Goal: Task Accomplishment & Management: Complete application form

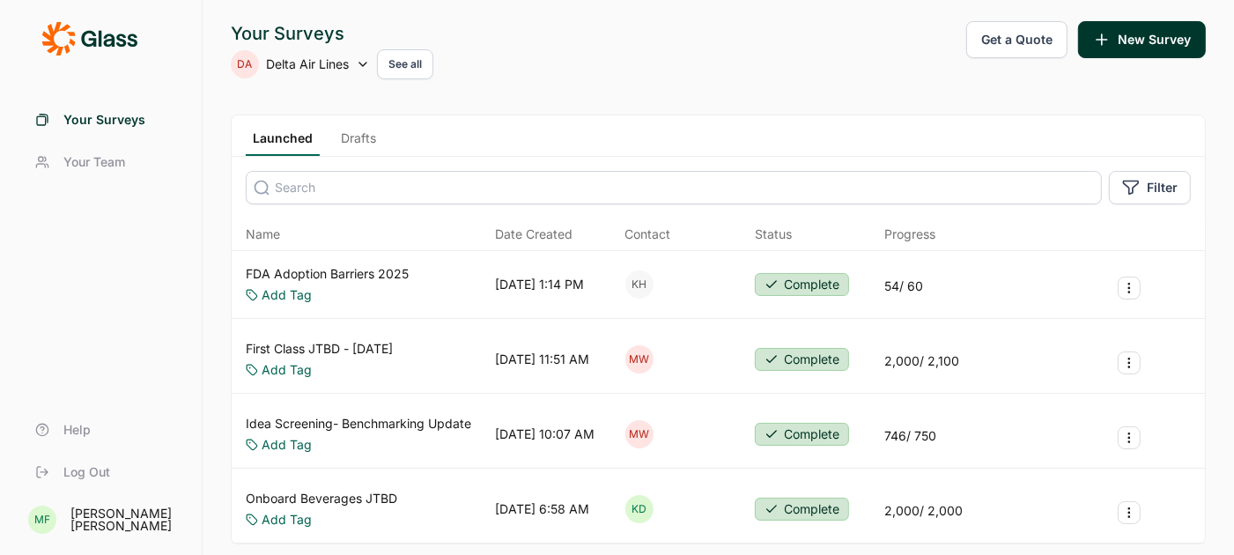
click at [355, 144] on link "Drafts" at bounding box center [358, 142] width 49 height 26
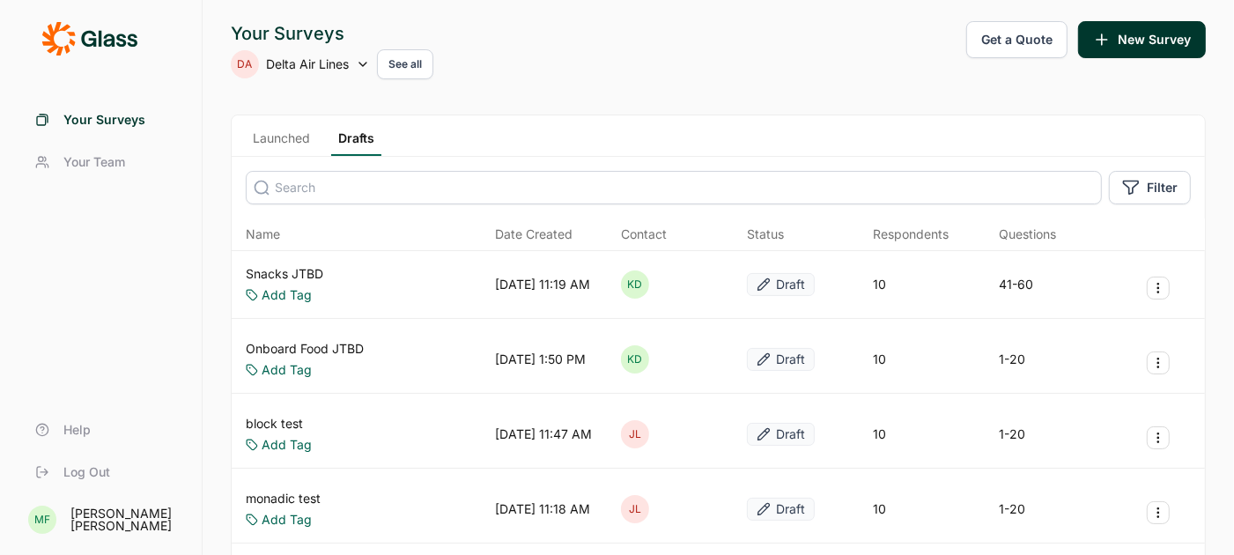
click at [302, 273] on link "Snacks JTBD" at bounding box center [285, 274] width 78 height 18
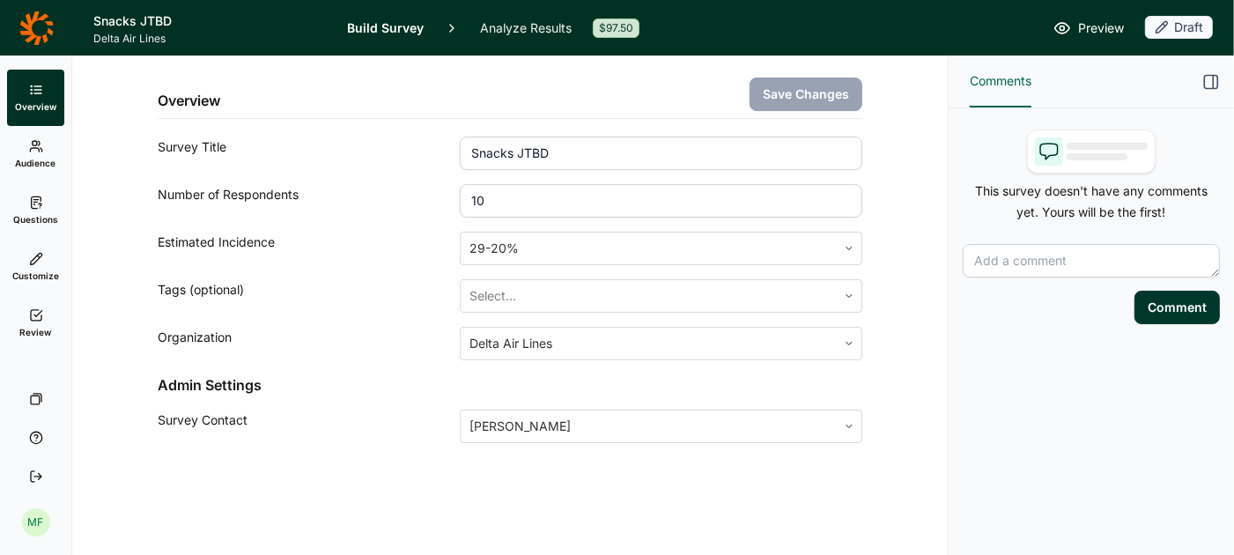
click at [41, 215] on span "Questions" at bounding box center [35, 219] width 45 height 12
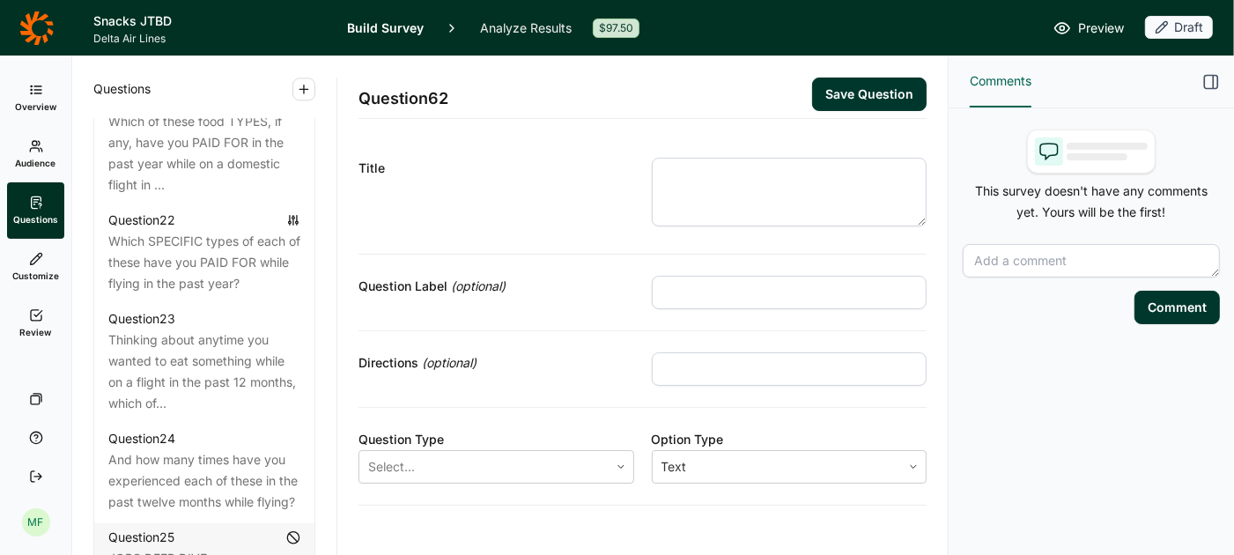
scroll to position [3054, 0]
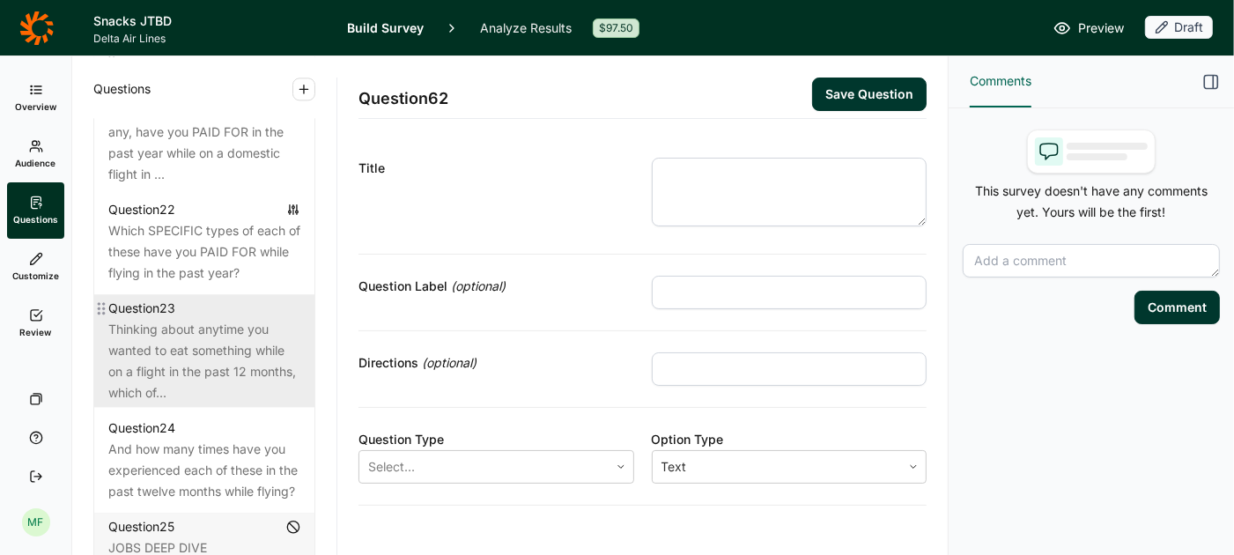
click at [188, 319] on div "Thinking about anytime you wanted to eat something while on a flight in the pas…" at bounding box center [204, 361] width 192 height 85
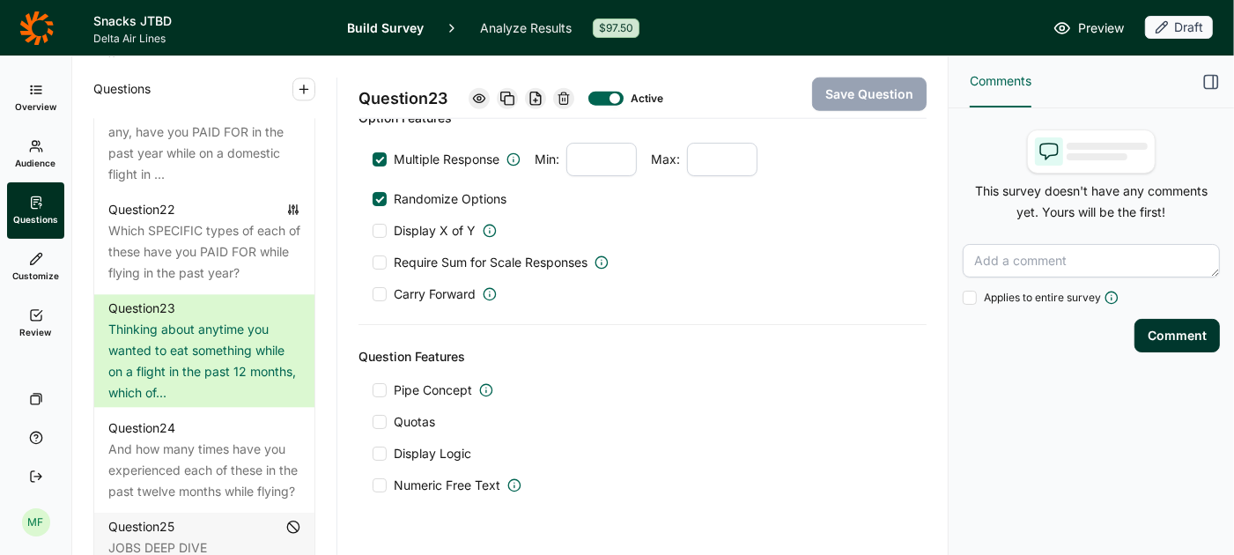
scroll to position [1401, 0]
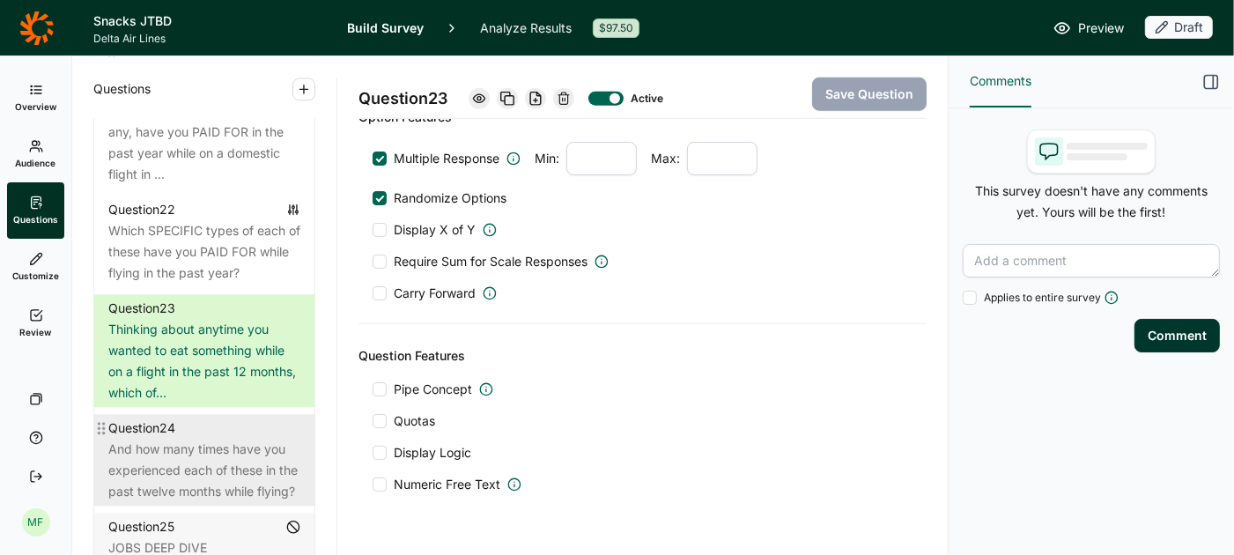
click at [186, 439] on div "And how many times have you experienced each of these in the past twelve months…" at bounding box center [204, 470] width 192 height 63
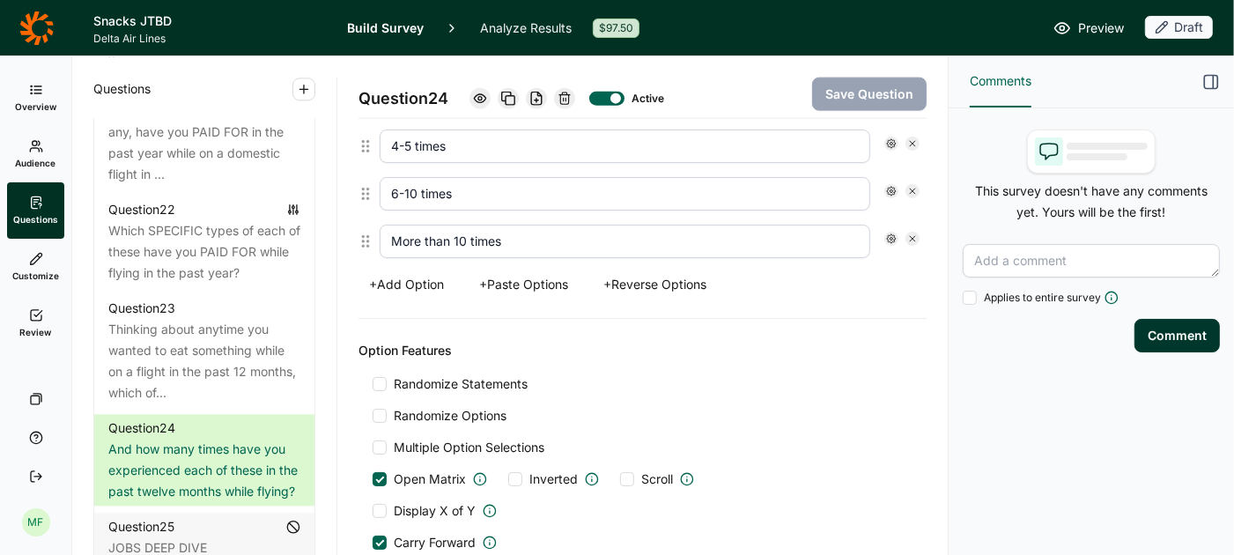
scroll to position [1852, 0]
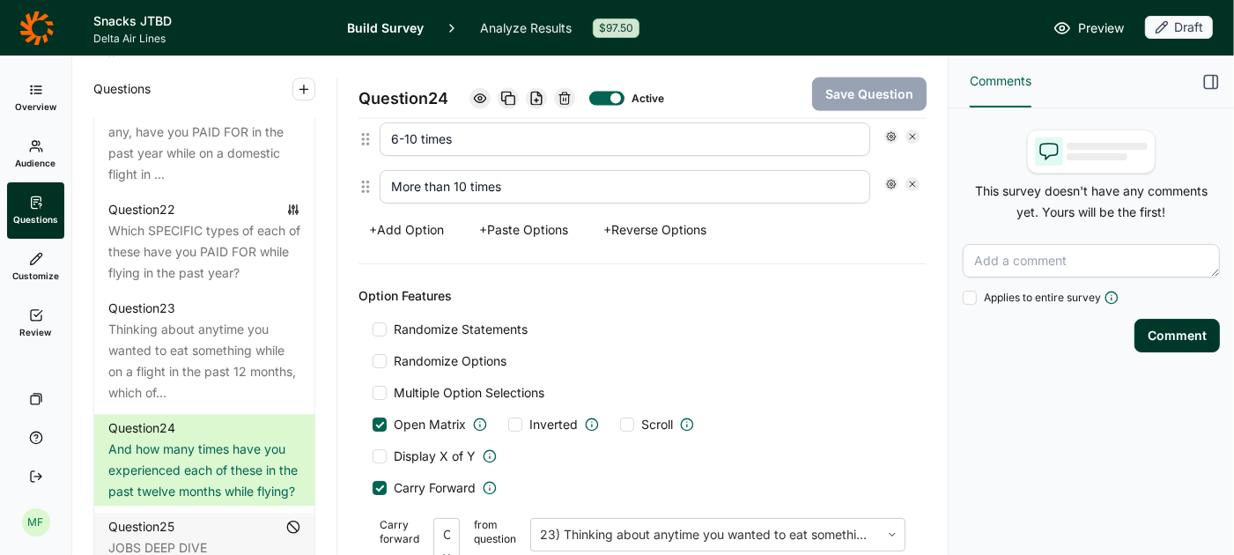
click at [375, 321] on label "Randomize Statements" at bounding box center [450, 330] width 155 height 18
click at [373, 329] on input "Randomize Statements" at bounding box center [373, 329] width 0 height 0
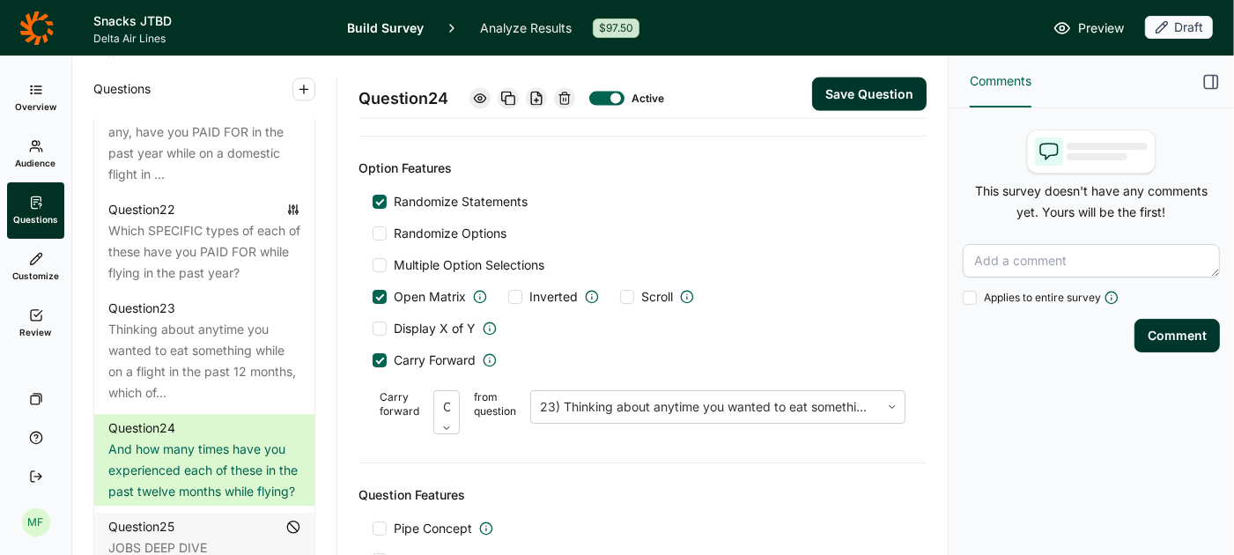
scroll to position [2019, 0]
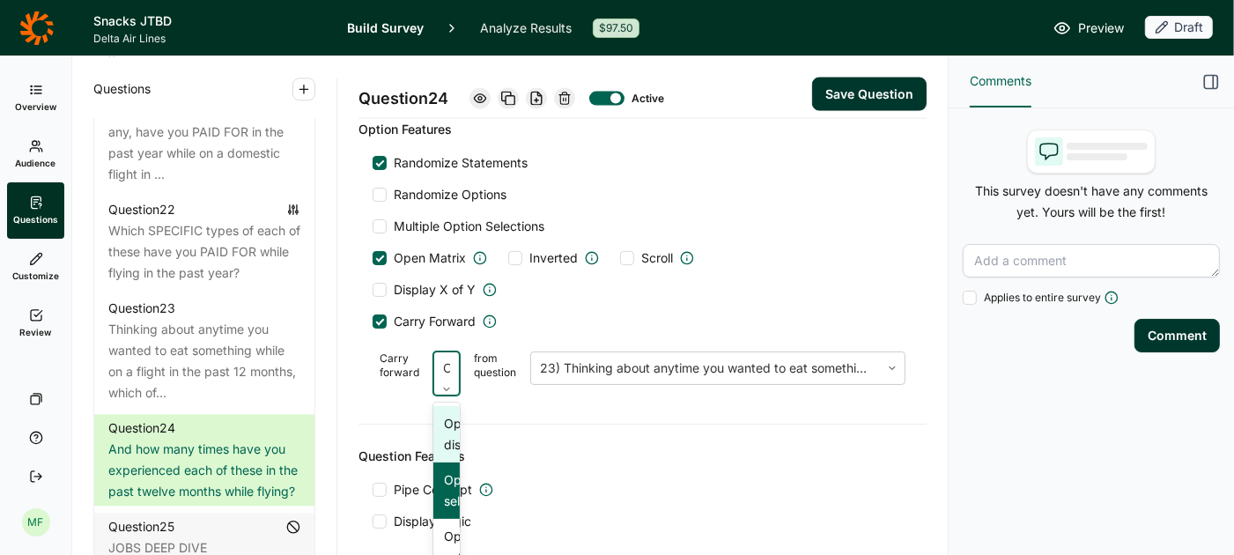
click at [452, 384] on div at bounding box center [446, 389] width 25 height 11
click at [561, 312] on div "Randomize Statements Randomize Options Multiple Option Selections Open Matrix I…" at bounding box center [643, 278] width 540 height 248
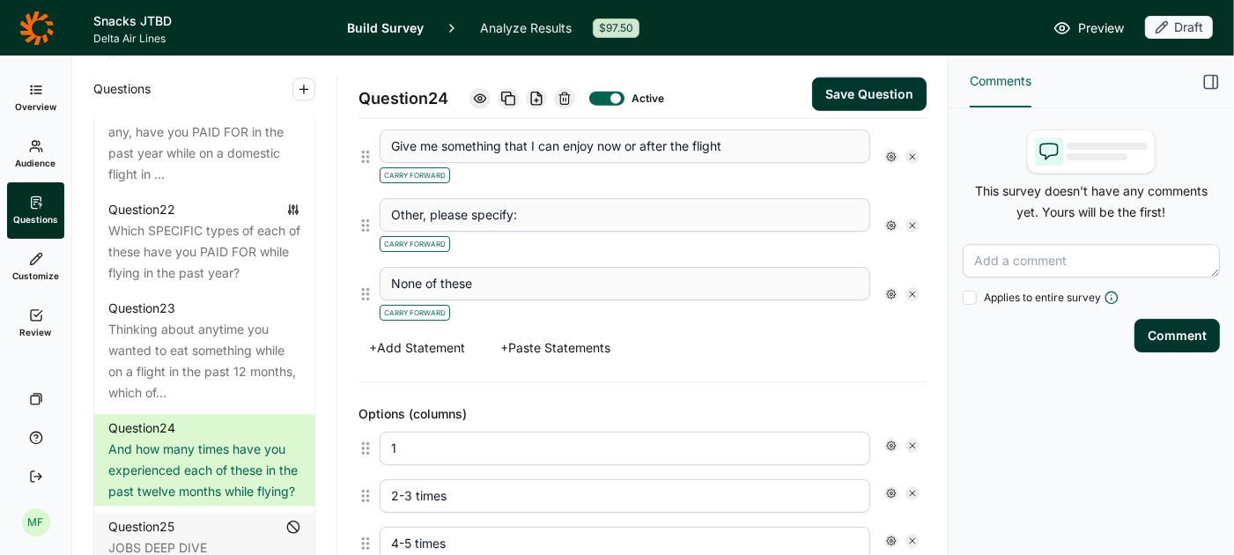
scroll to position [1400, 0]
click at [910, 288] on div at bounding box center [913, 295] width 14 height 14
click at [863, 90] on button "Save Question" at bounding box center [869, 94] width 115 height 33
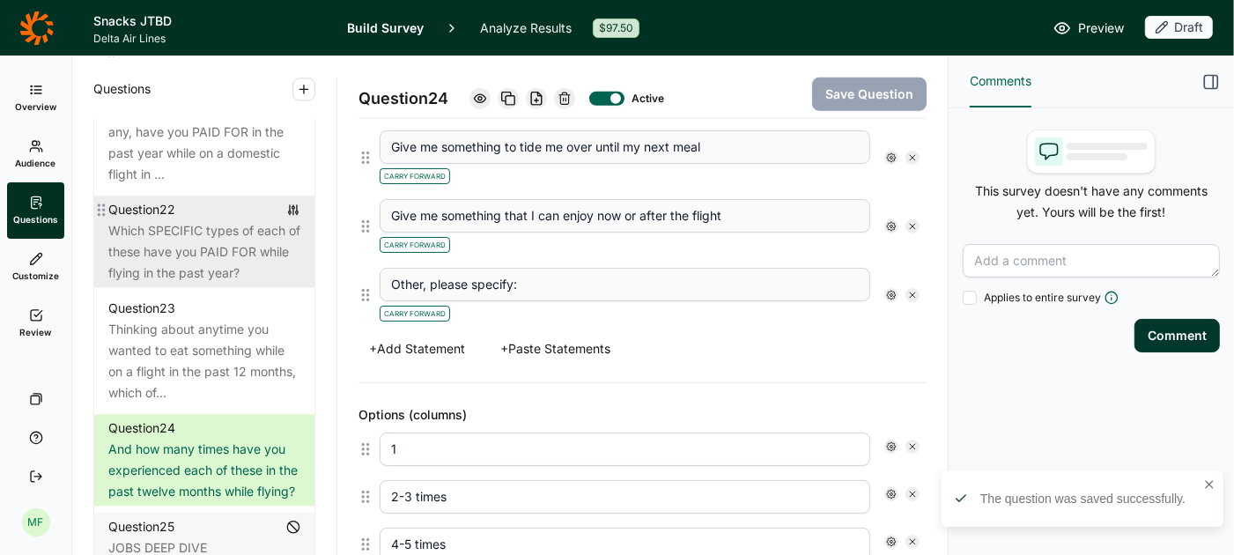
click at [234, 236] on div "Which SPECIFIC types of each of these have you PAID FOR while flying in the pas…" at bounding box center [204, 251] width 192 height 63
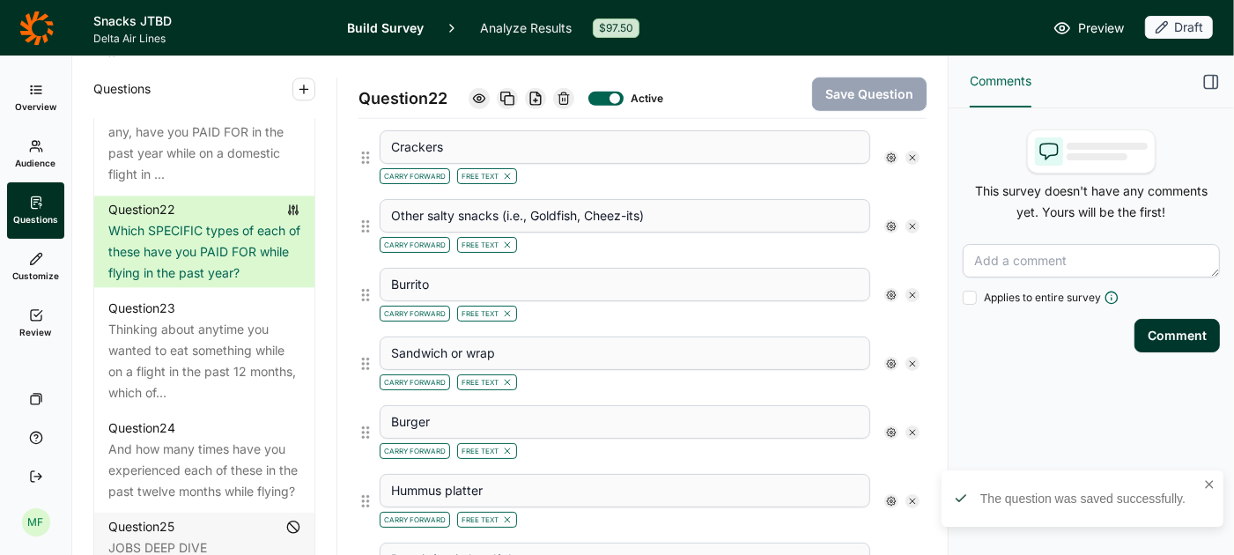
click at [1076, 26] on link "Preview" at bounding box center [1089, 28] width 70 height 21
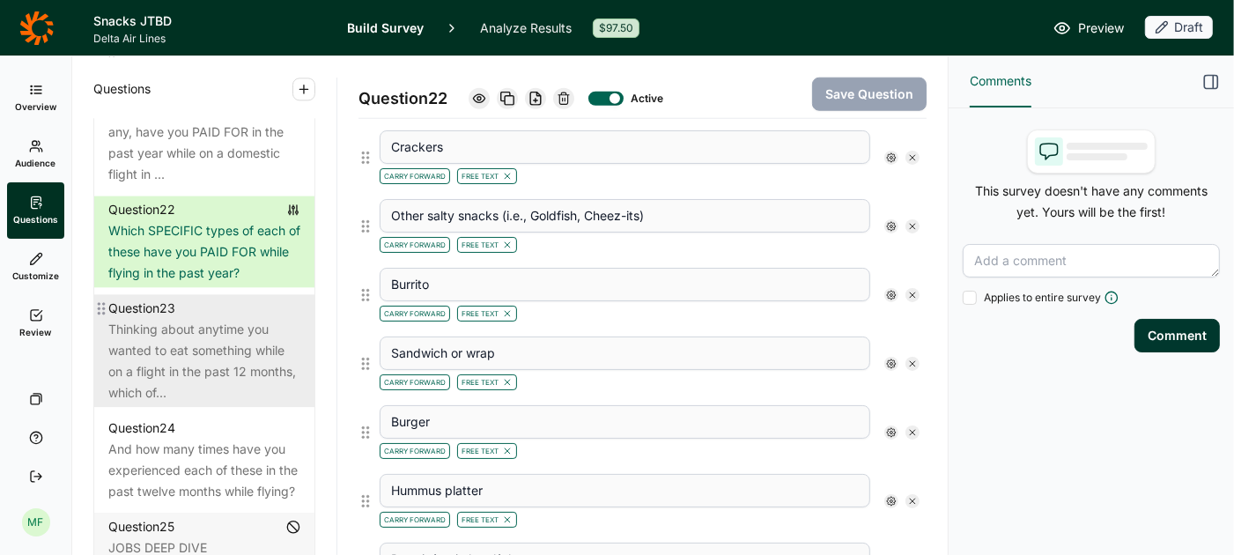
click at [237, 330] on div "Thinking about anytime you wanted to eat something while on a flight in the pas…" at bounding box center [204, 361] width 192 height 85
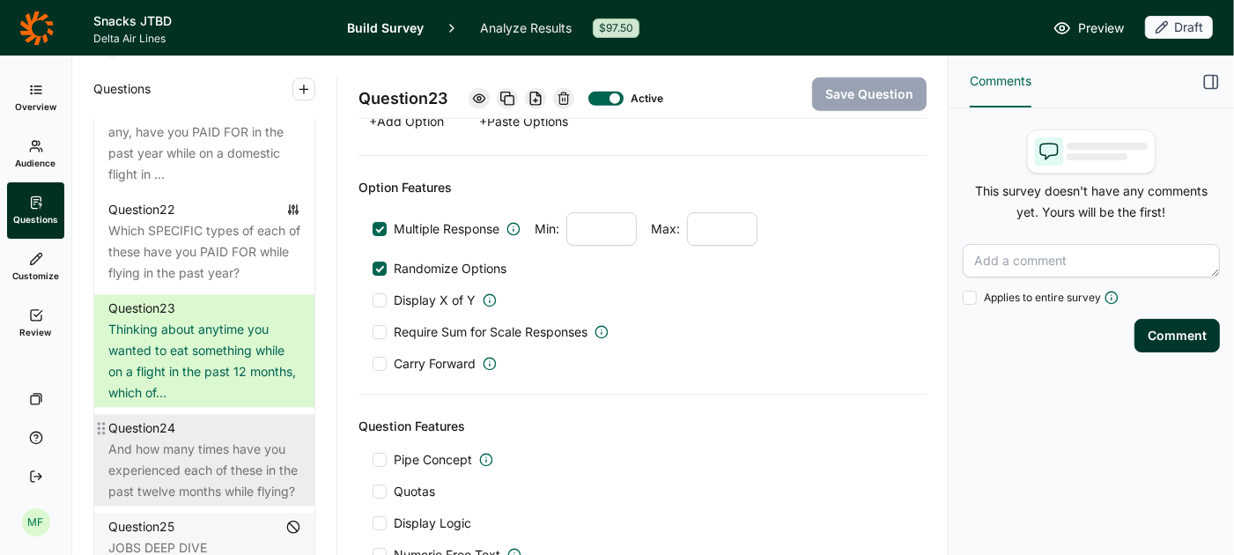
click at [221, 439] on div "And how many times have you experienced each of these in the past twelve months…" at bounding box center [204, 470] width 192 height 63
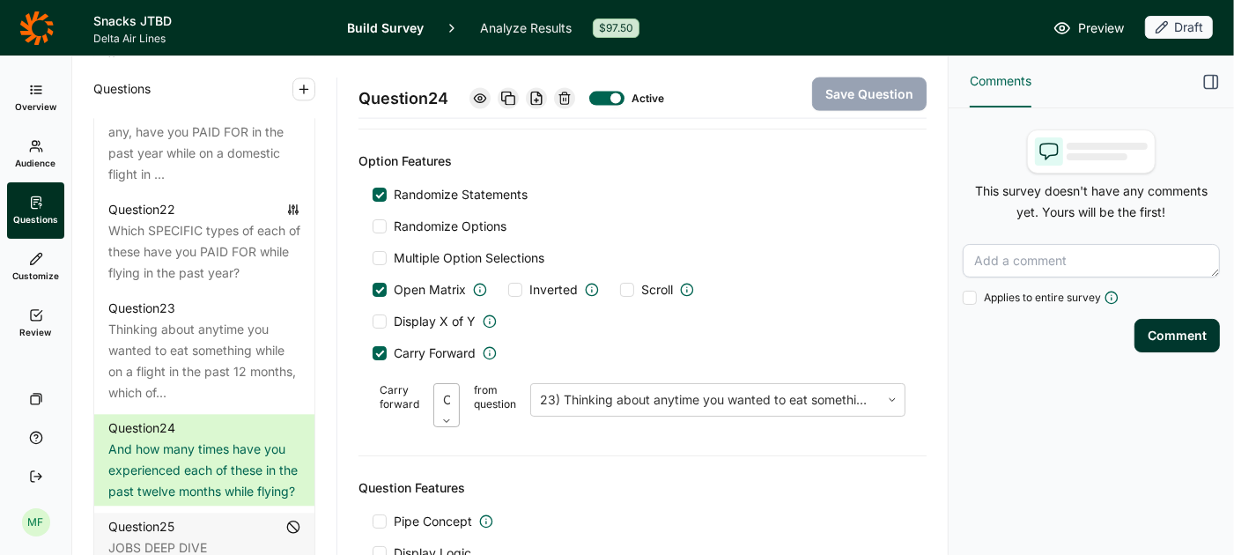
scroll to position [2011, 0]
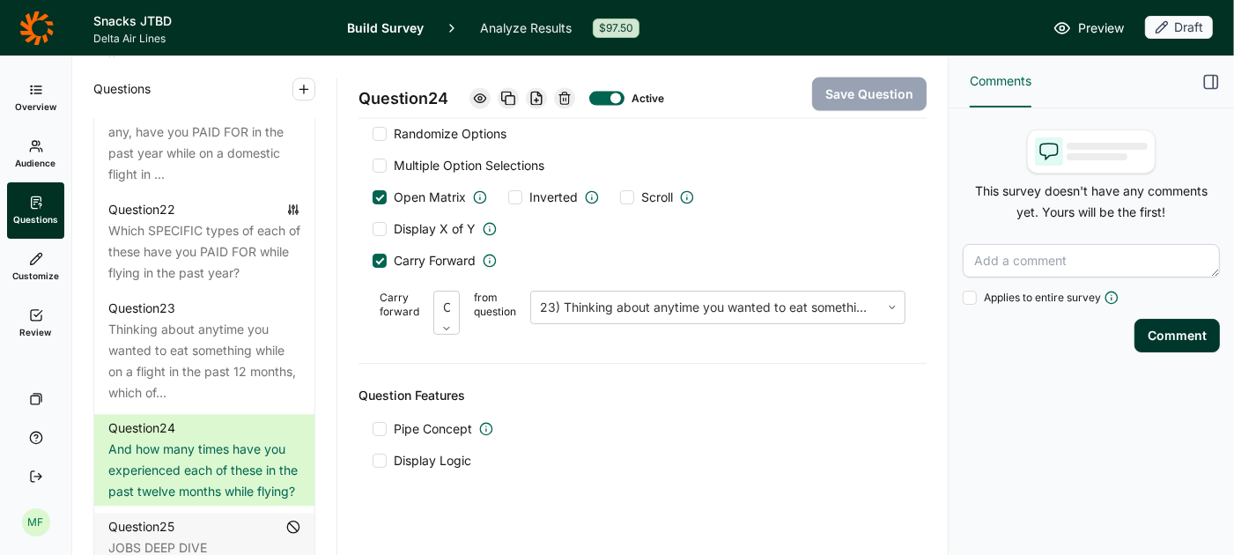
click at [381, 454] on div at bounding box center [380, 461] width 14 height 14
click at [373, 461] on input "Display Logic" at bounding box center [373, 461] width 0 height 0
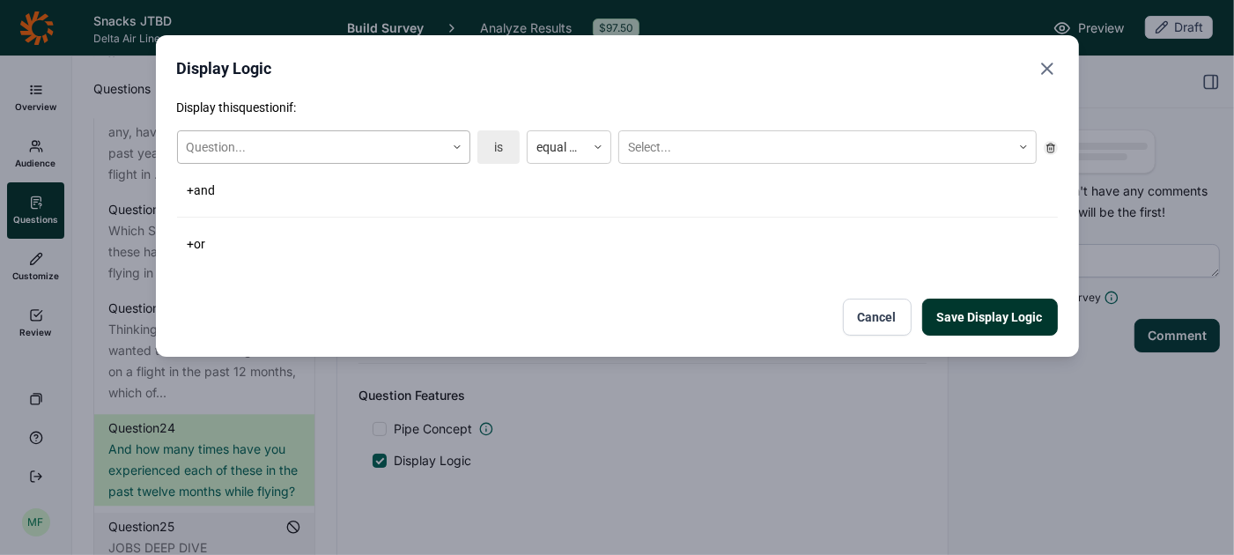
click at [461, 148] on icon at bounding box center [457, 147] width 11 height 11
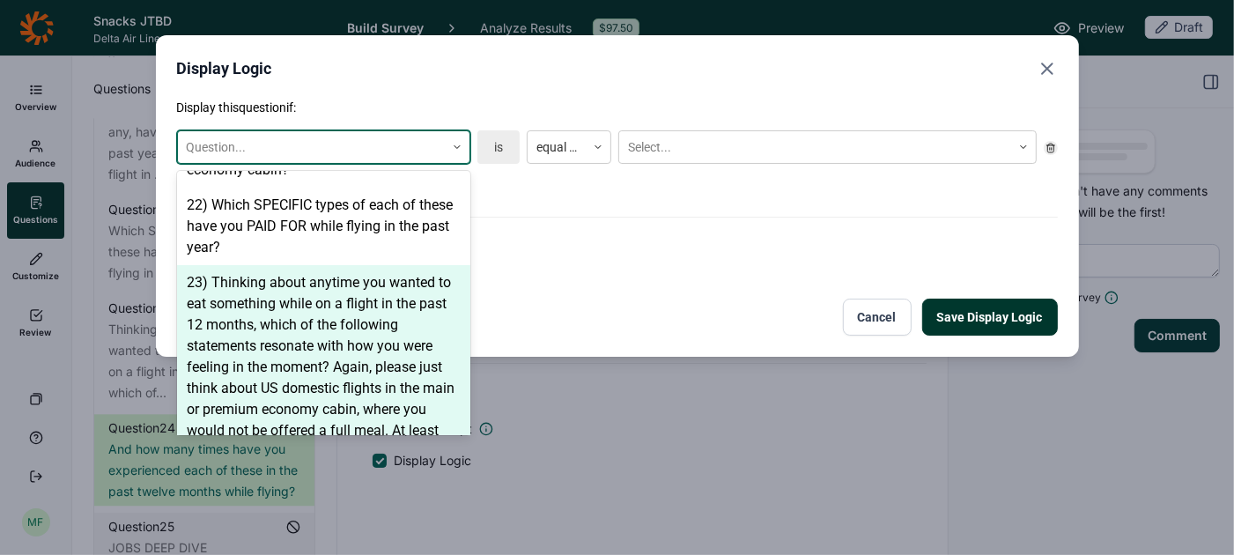
scroll to position [1447, 0]
click at [355, 337] on div "23) Thinking about anytime you wanted to eat something while on a flight in the…" at bounding box center [323, 375] width 293 height 225
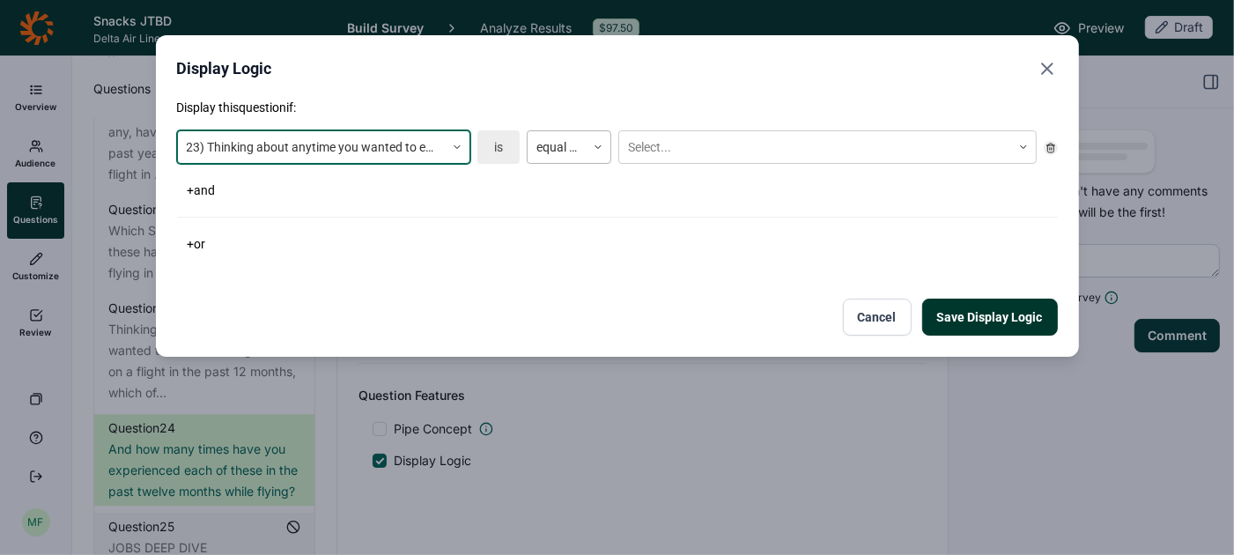
click at [584, 150] on div "equal to" at bounding box center [557, 147] width 58 height 29
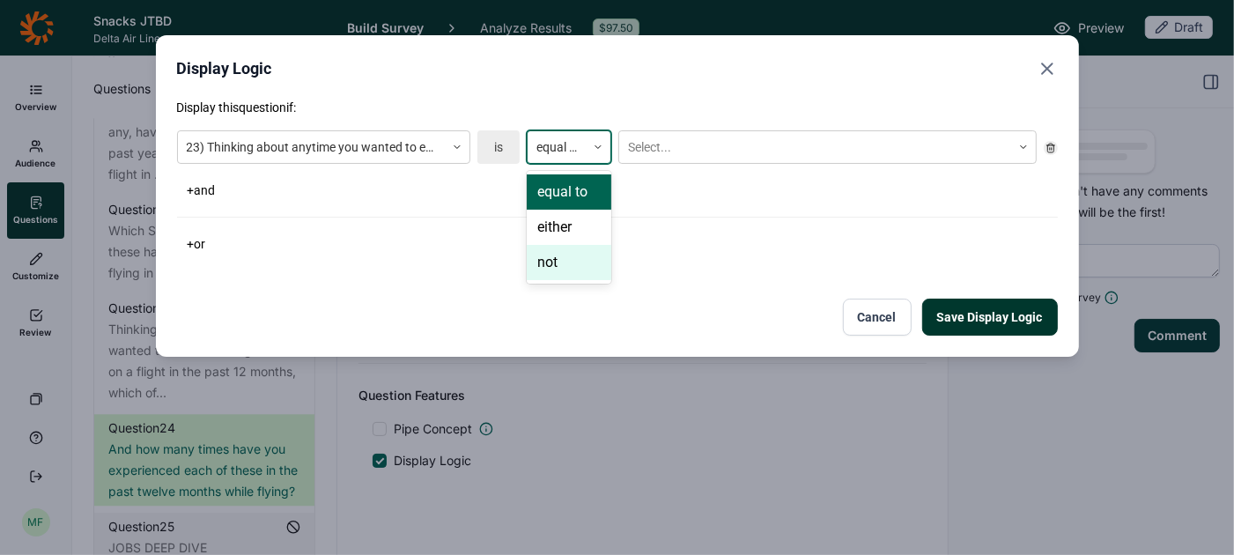
click at [577, 255] on div "not" at bounding box center [569, 262] width 85 height 35
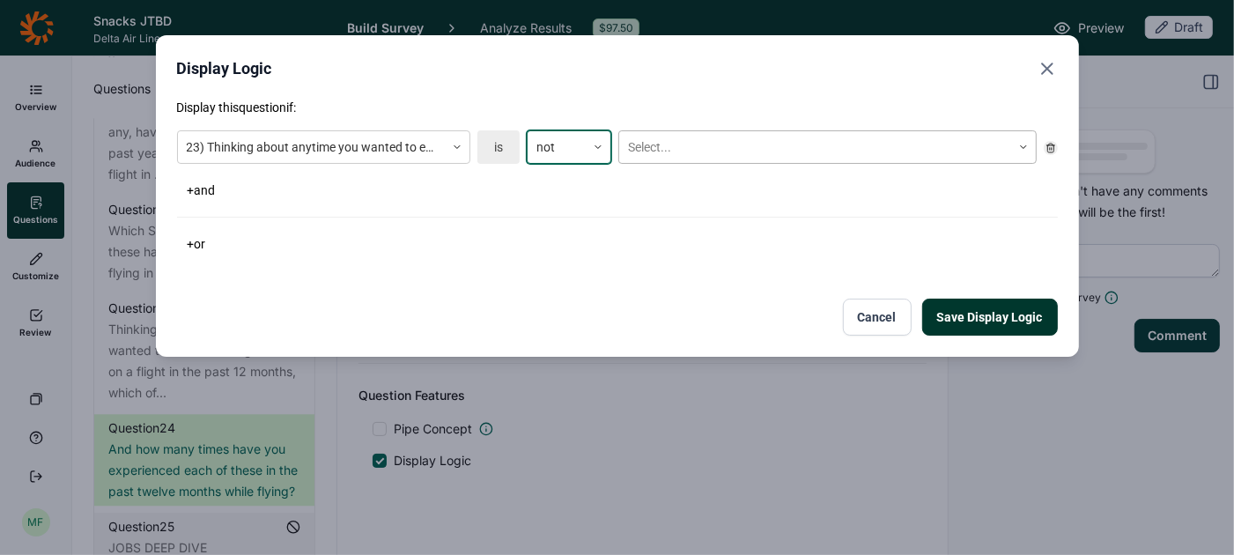
click at [666, 163] on div "Select..." at bounding box center [827, 146] width 418 height 33
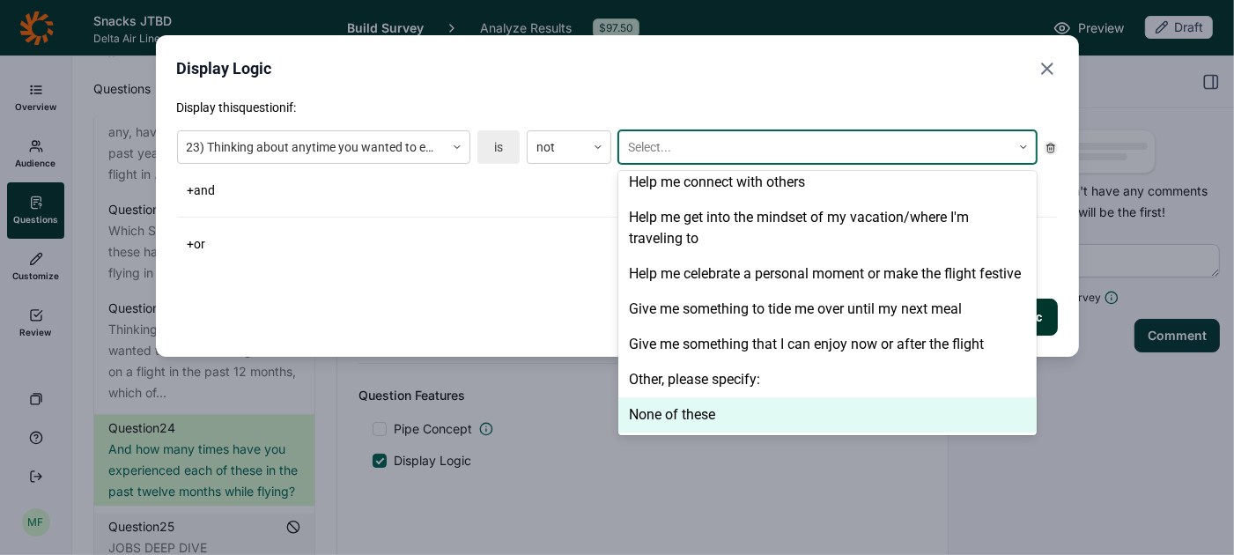
click at [719, 412] on div "None of these" at bounding box center [827, 414] width 418 height 35
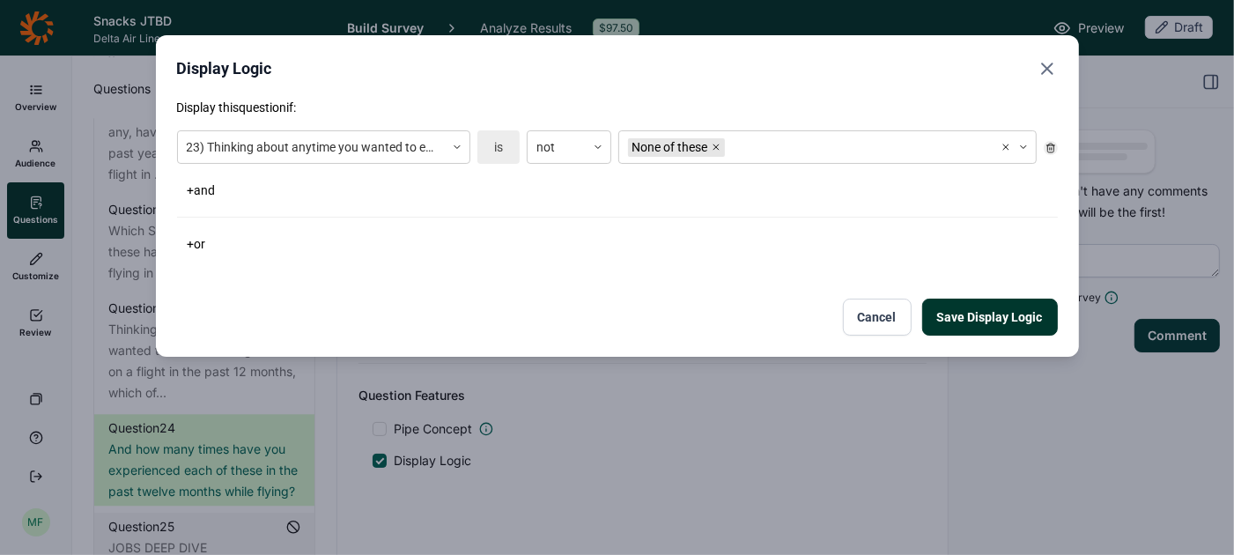
click at [546, 293] on div "Display this question if: 23) Thinking about anytime you wanted to eat somethin…" at bounding box center [617, 217] width 881 height 237
click at [986, 321] on button "Save Display Logic" at bounding box center [990, 317] width 136 height 37
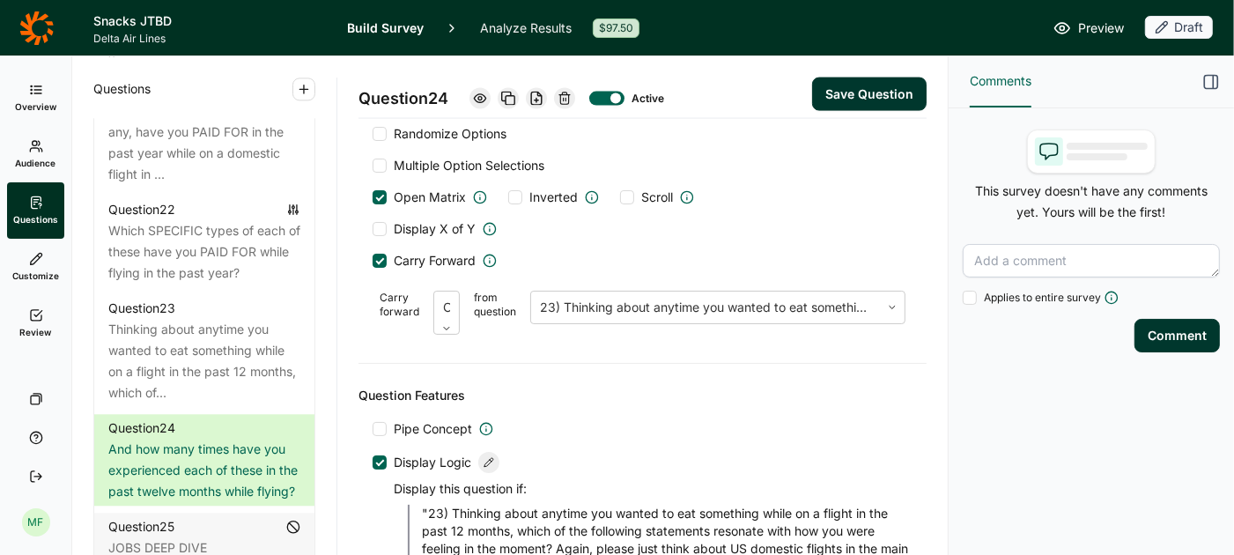
click at [863, 98] on button "Save Question" at bounding box center [869, 94] width 115 height 33
click at [1086, 33] on span "Preview" at bounding box center [1101, 28] width 46 height 21
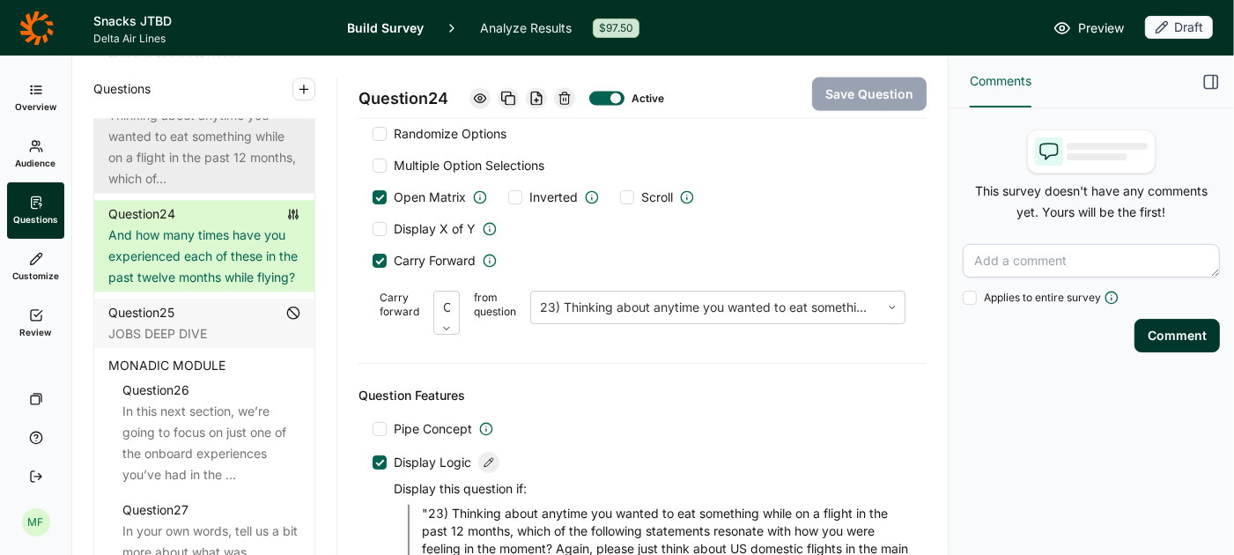
scroll to position [3269, 0]
click at [196, 322] on div "JOBS DEEP DIVE" at bounding box center [204, 332] width 192 height 21
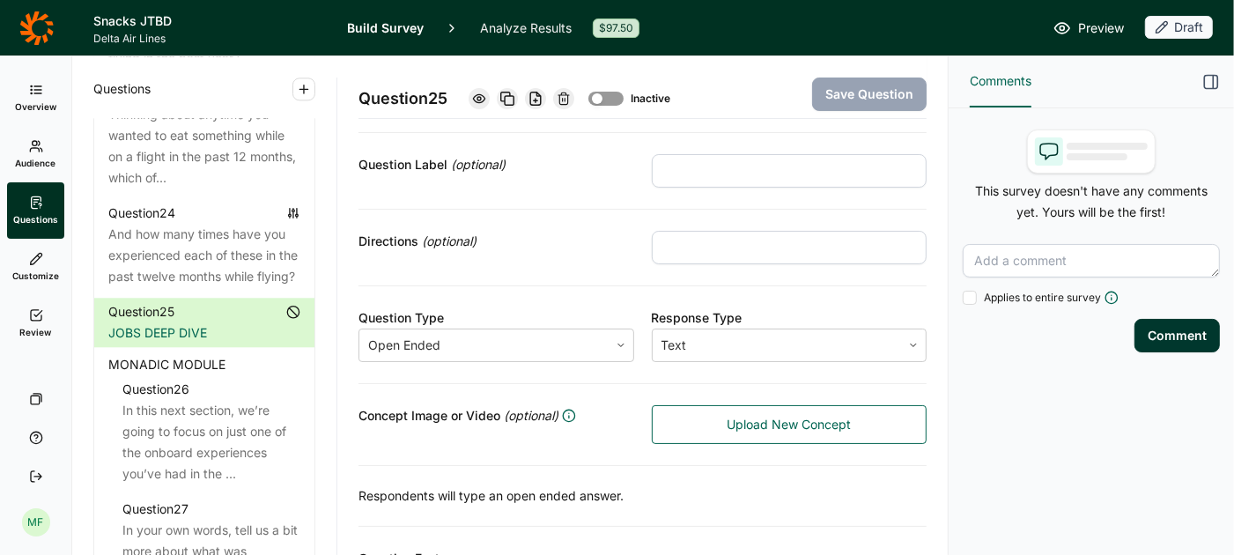
scroll to position [181, 0]
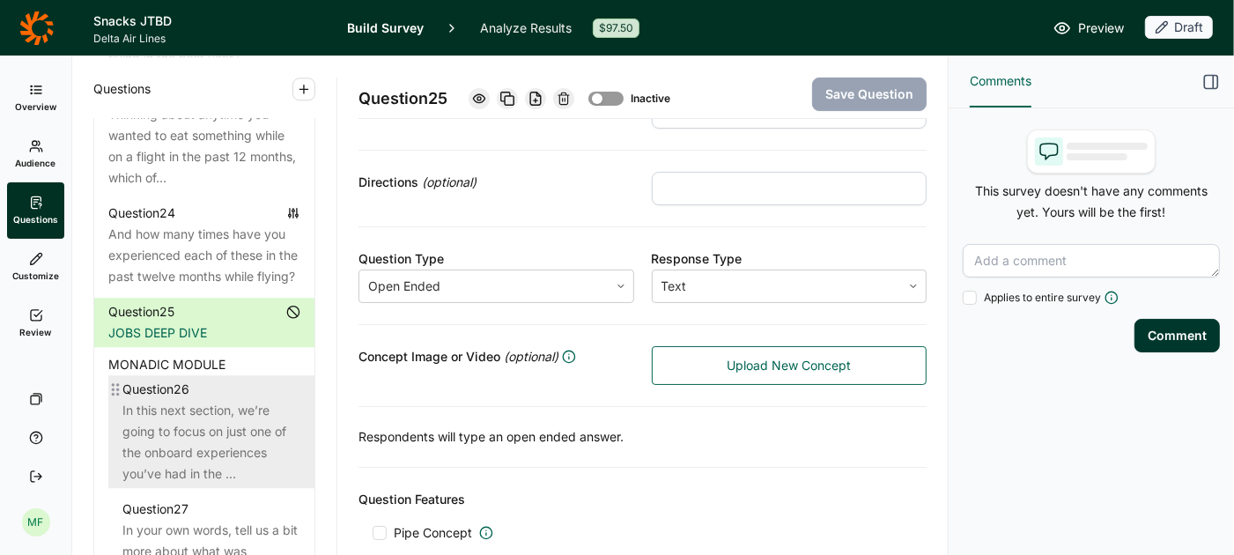
click at [209, 400] on div "In this next section, we’re going to focus on just one of the onboard experienc…" at bounding box center [211, 442] width 178 height 85
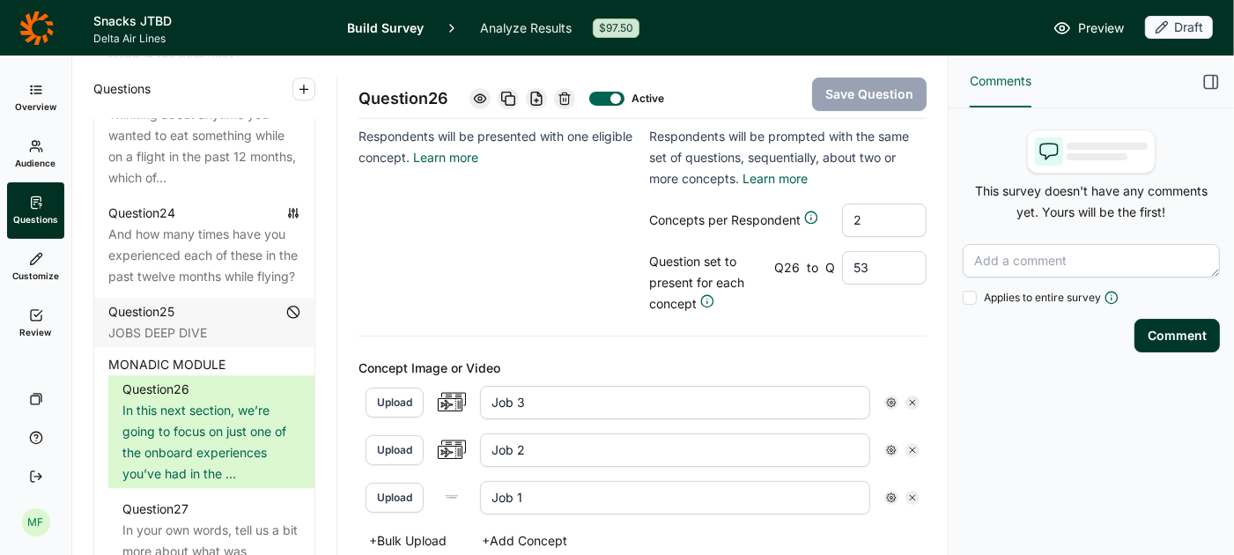
scroll to position [648, 0]
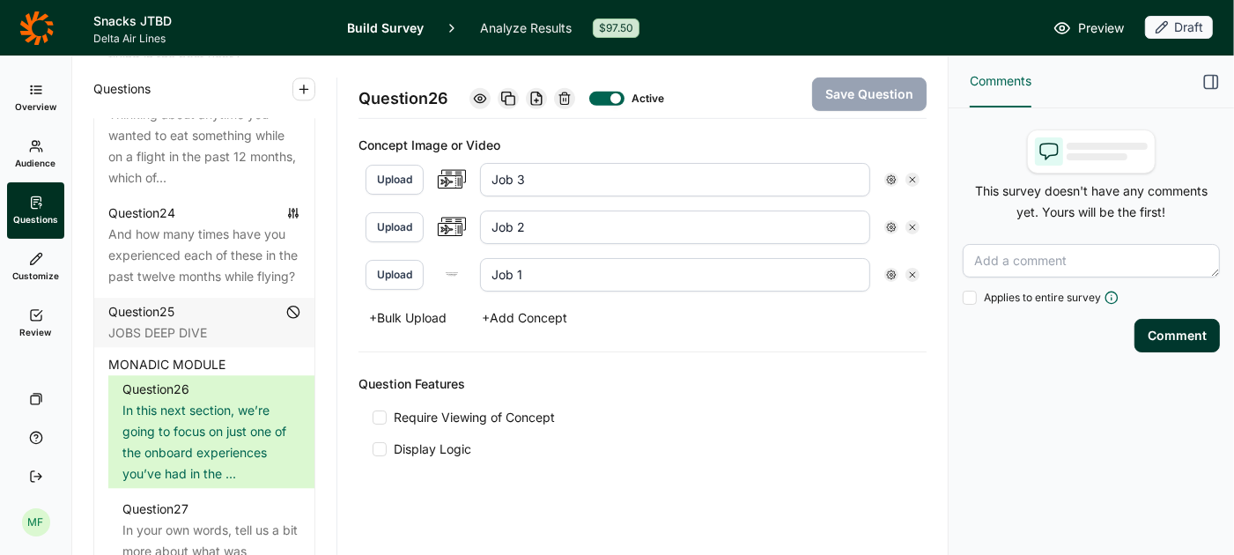
click at [381, 442] on div at bounding box center [380, 449] width 14 height 14
click at [373, 449] on input "Display Logic" at bounding box center [373, 449] width 0 height 0
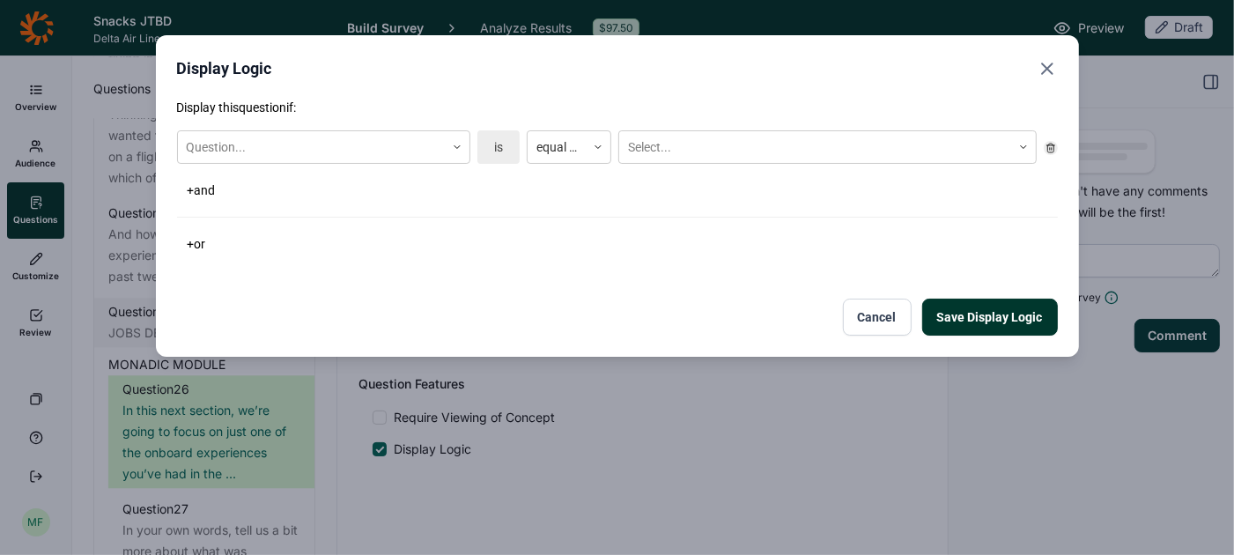
click at [1049, 64] on icon "Close" at bounding box center [1047, 68] width 21 height 21
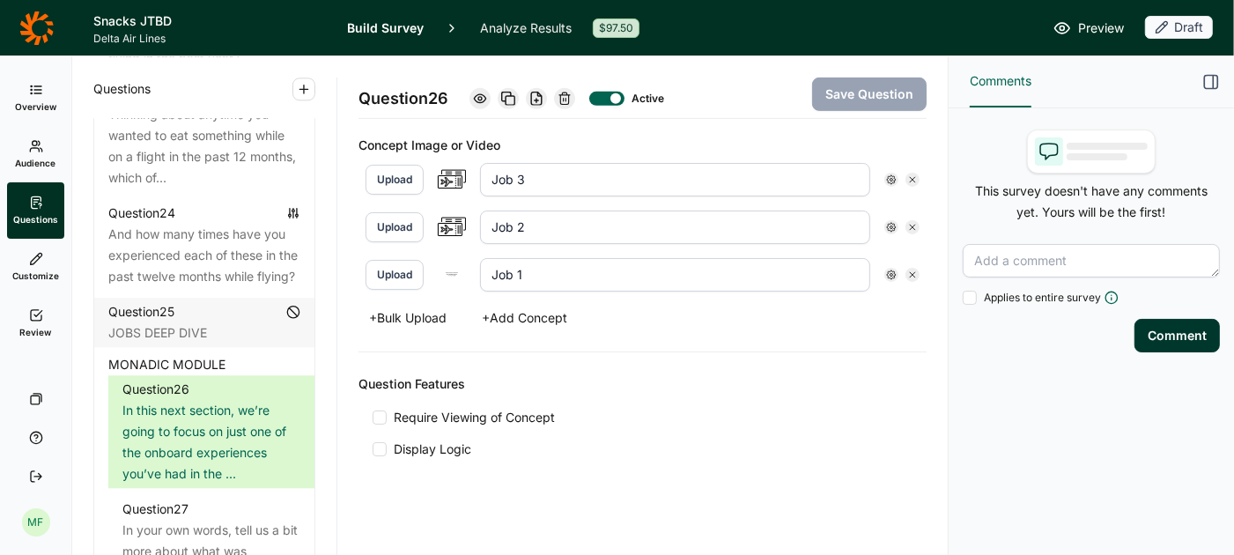
click at [181, 354] on span "MONADIC MODULE" at bounding box center [166, 364] width 117 height 21
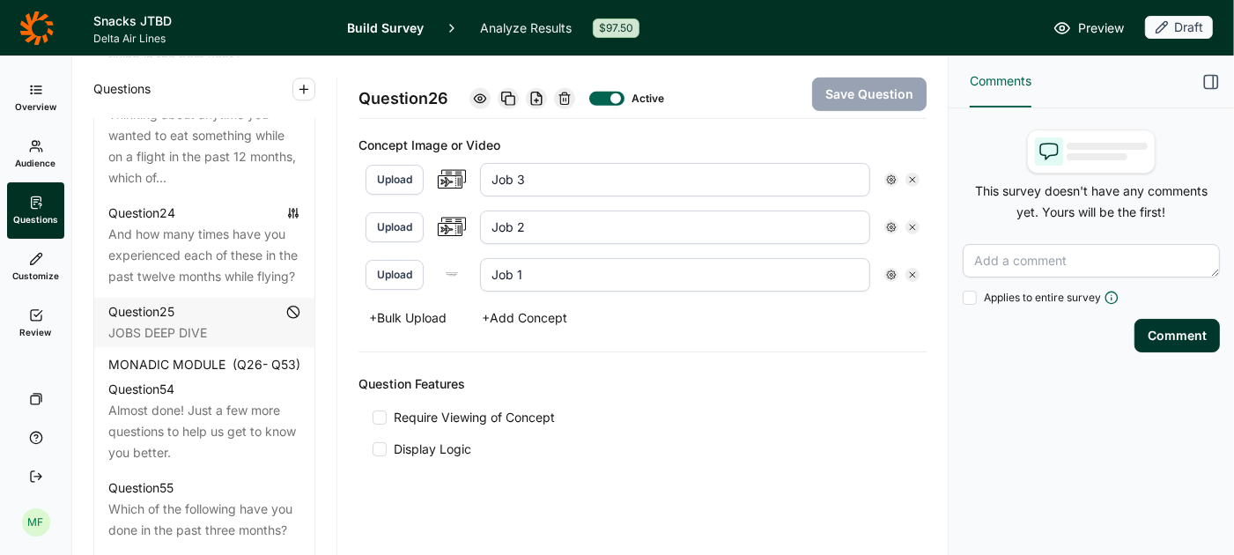
click at [259, 354] on span "(Q 26 - Q 53 )" at bounding box center [267, 364] width 68 height 21
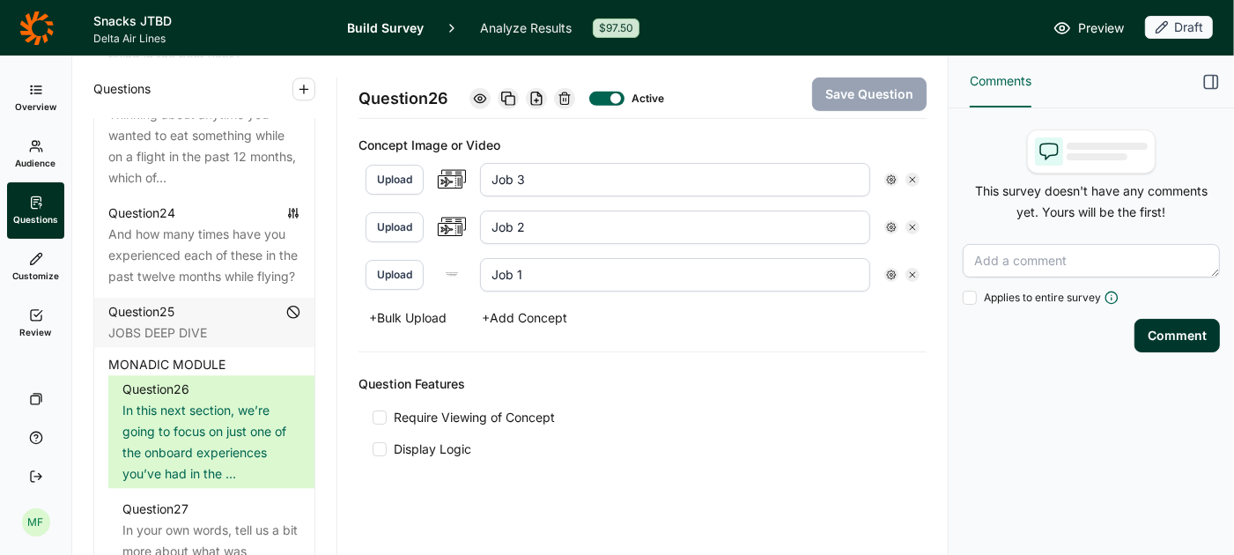
click at [379, 442] on div at bounding box center [380, 449] width 14 height 14
click at [373, 449] on input "Display Logic" at bounding box center [373, 449] width 0 height 0
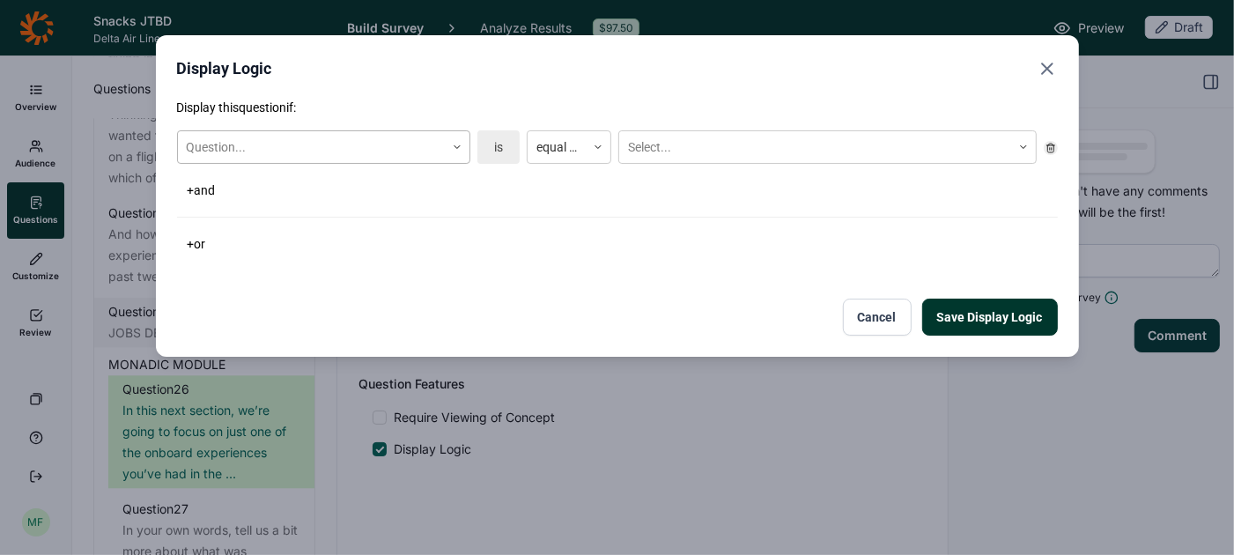
click at [453, 150] on icon at bounding box center [457, 147] width 11 height 11
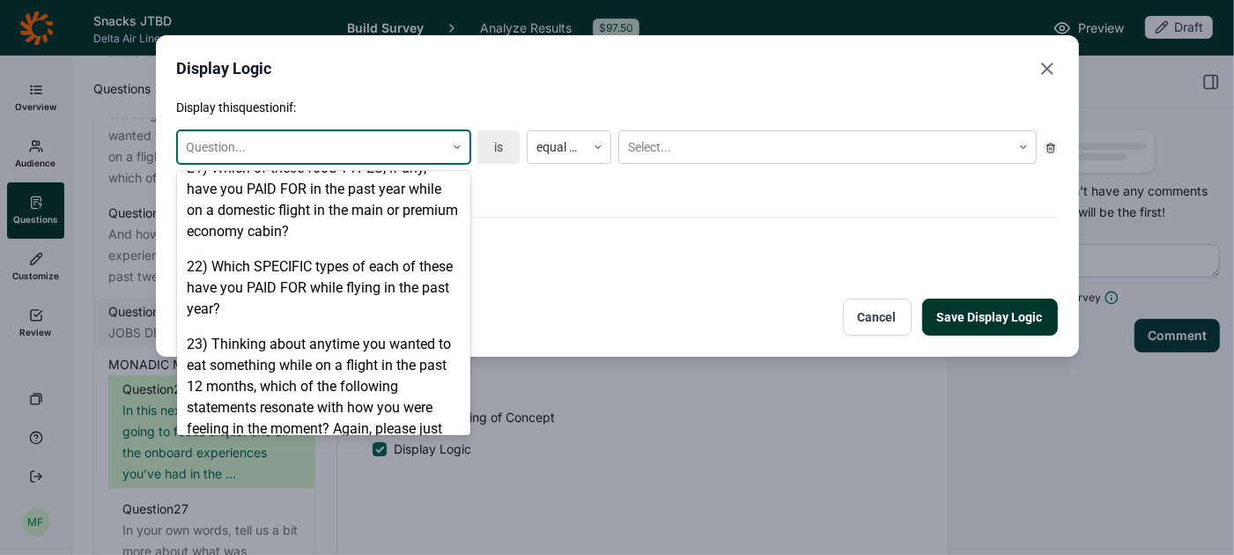
scroll to position [1560, 0]
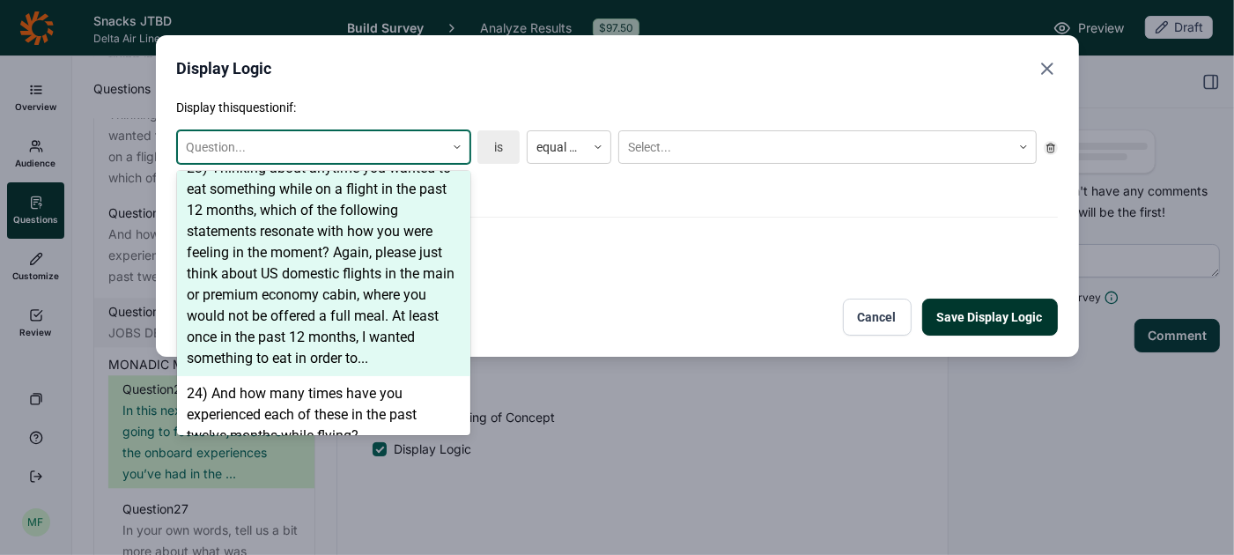
click at [366, 310] on div "23) Thinking about anytime you wanted to eat something while on a flight in the…" at bounding box center [323, 263] width 293 height 225
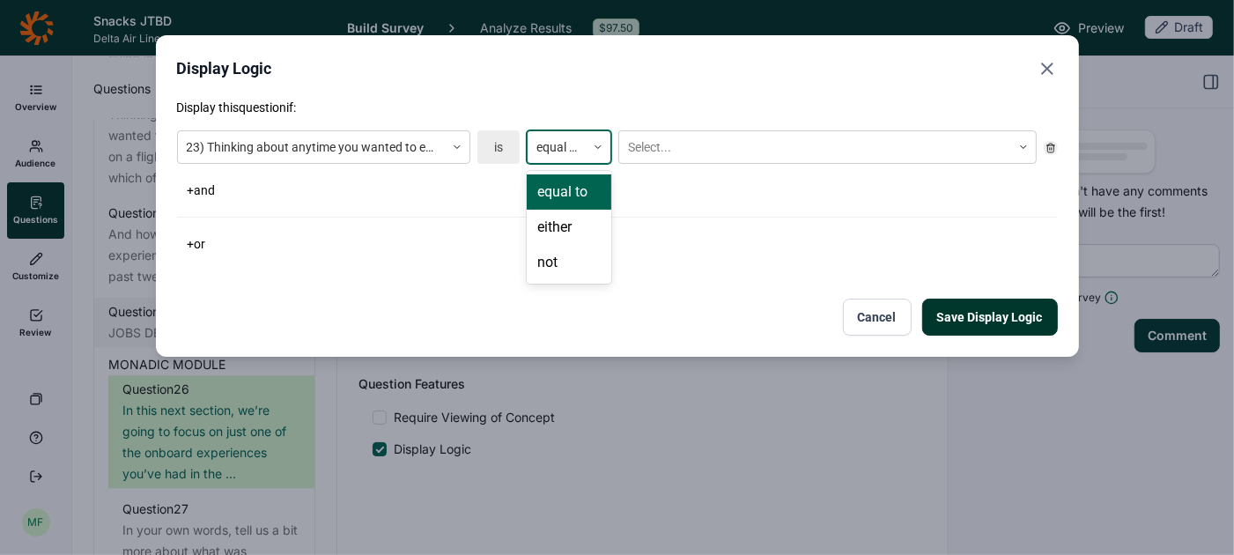
click at [573, 139] on div at bounding box center [556, 148] width 41 height 22
click at [566, 266] on div "not" at bounding box center [569, 262] width 85 height 35
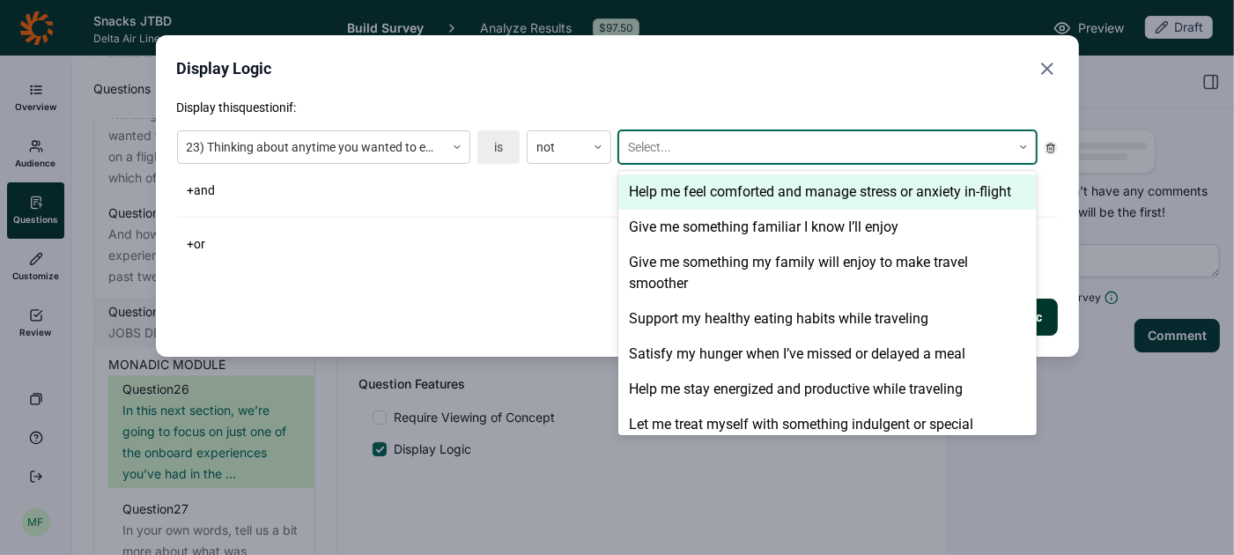
click at [674, 144] on div at bounding box center [815, 148] width 374 height 22
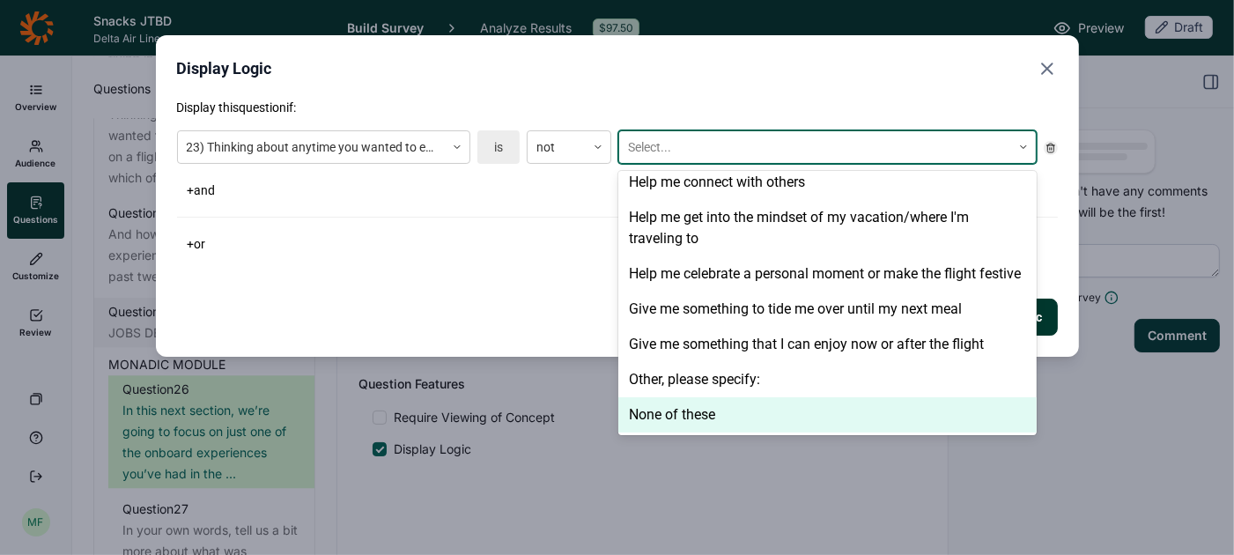
click at [683, 410] on div "None of these" at bounding box center [827, 414] width 418 height 35
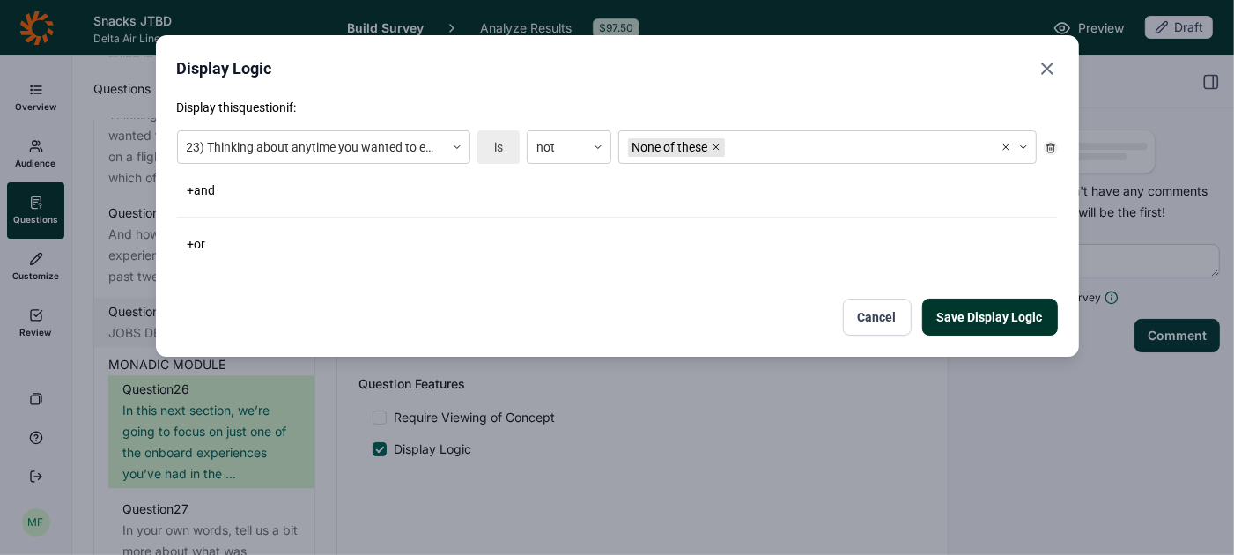
click at [521, 242] on div "+ or" at bounding box center [617, 244] width 881 height 25
click at [944, 316] on button "Save Display Logic" at bounding box center [990, 317] width 136 height 37
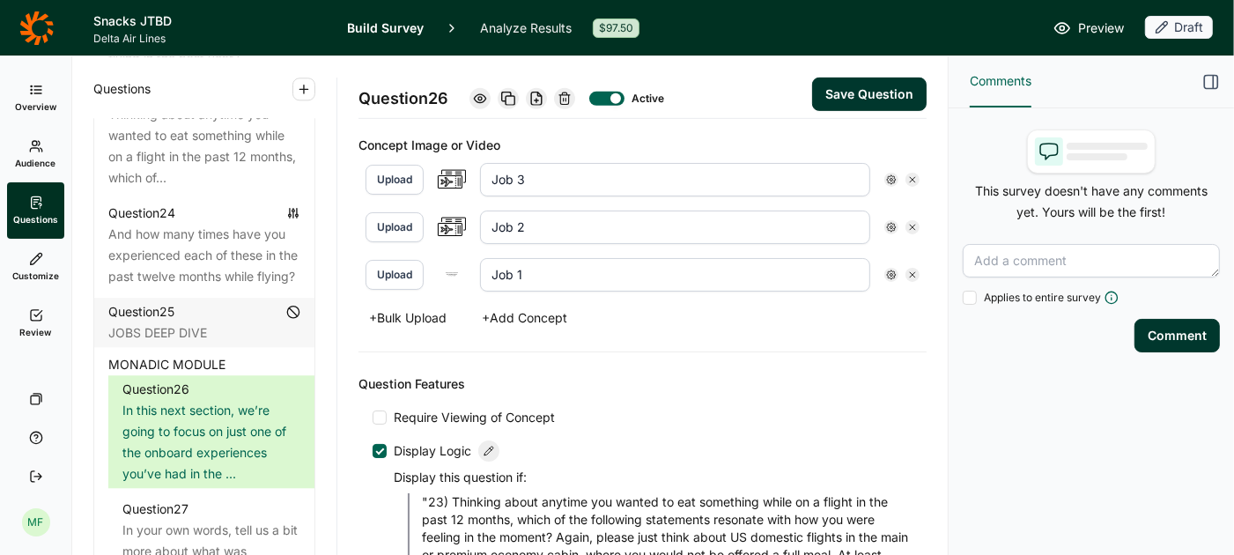
click at [895, 83] on button "Save Question" at bounding box center [869, 94] width 115 height 33
click at [1099, 29] on span "Preview" at bounding box center [1101, 28] width 46 height 21
click at [1076, 26] on link "Preview" at bounding box center [1089, 28] width 70 height 21
